Goal: Task Accomplishment & Management: Use online tool/utility

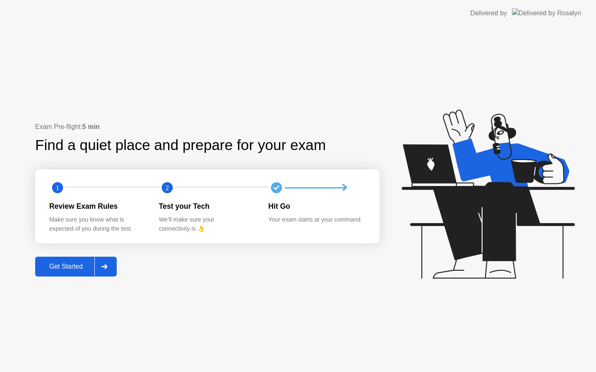
click at [72, 275] on button "Get Started" at bounding box center [76, 267] width 82 height 20
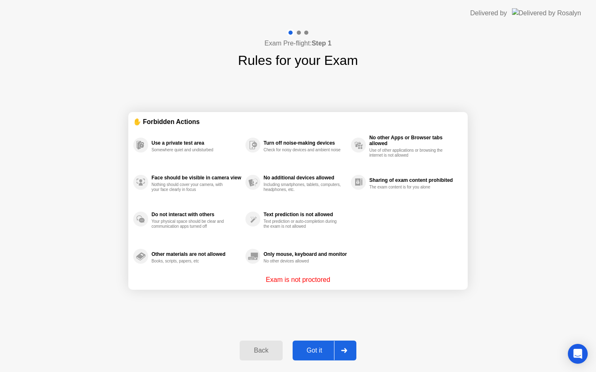
click at [317, 356] on button "Got it" at bounding box center [325, 351] width 64 height 20
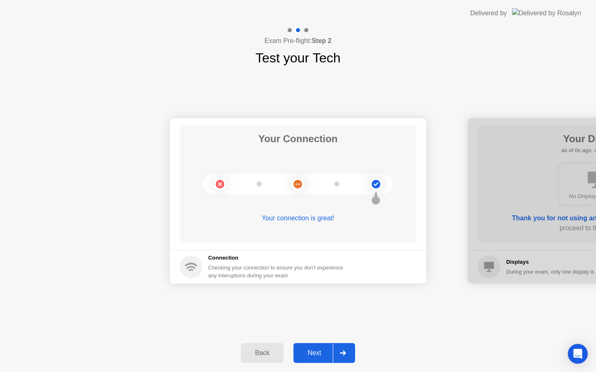
click at [317, 356] on div "Next" at bounding box center [314, 353] width 37 height 7
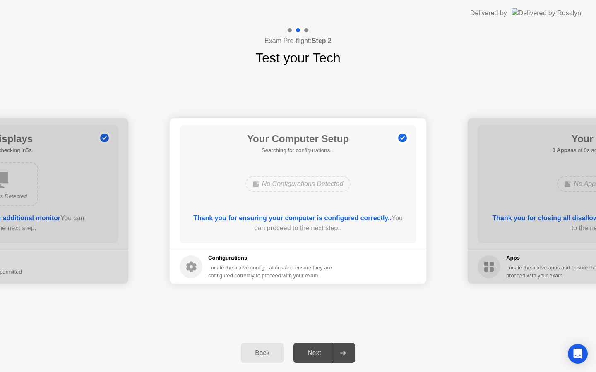
click at [317, 356] on div "Next" at bounding box center [314, 353] width 37 height 7
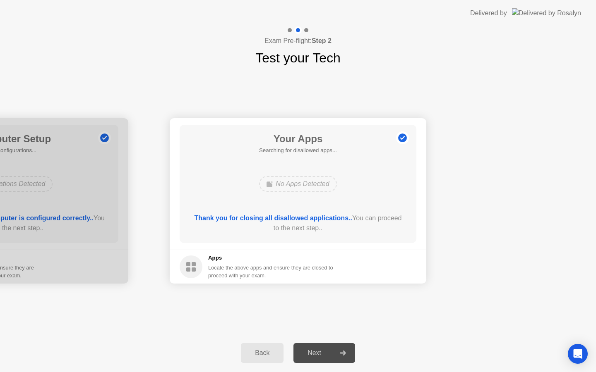
click at [317, 356] on div "Next" at bounding box center [314, 353] width 37 height 7
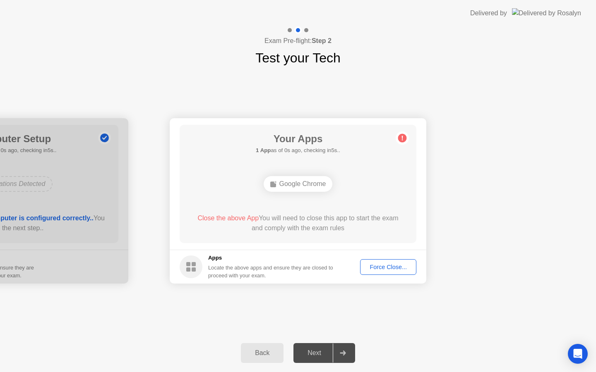
click at [317, 356] on div "Next" at bounding box center [314, 353] width 37 height 7
click at [391, 266] on div "Force Close..." at bounding box center [388, 267] width 50 height 7
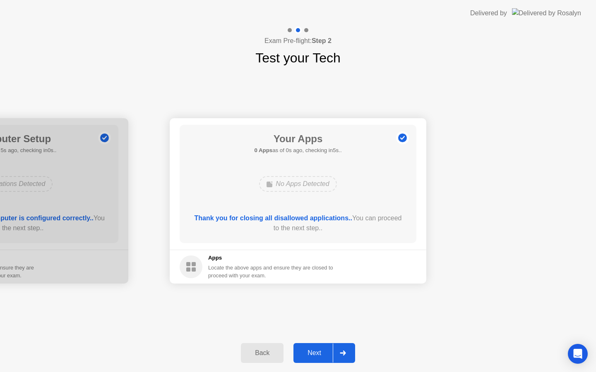
click at [328, 356] on div "Next" at bounding box center [314, 353] width 37 height 7
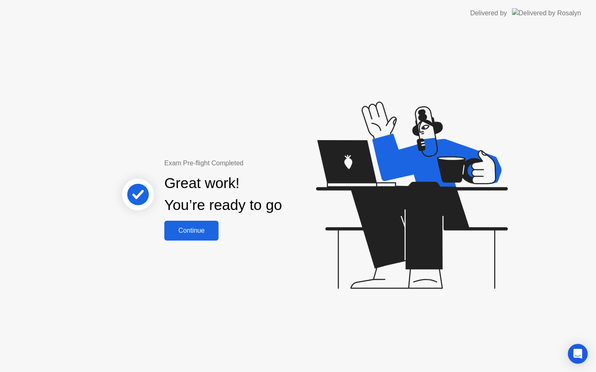
click at [194, 230] on div "Continue" at bounding box center [191, 230] width 49 height 7
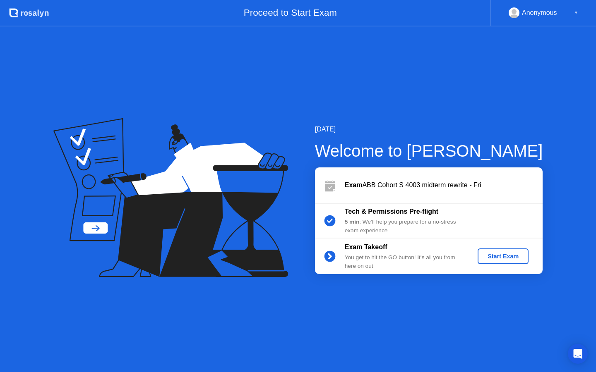
click at [519, 250] on button "Start Exam" at bounding box center [503, 257] width 51 height 16
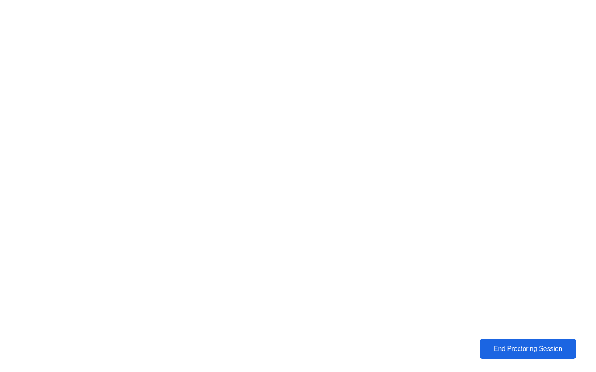
click at [551, 348] on div "End Proctoring Session" at bounding box center [528, 349] width 92 height 7
